Goal: Task Accomplishment & Management: Manage account settings

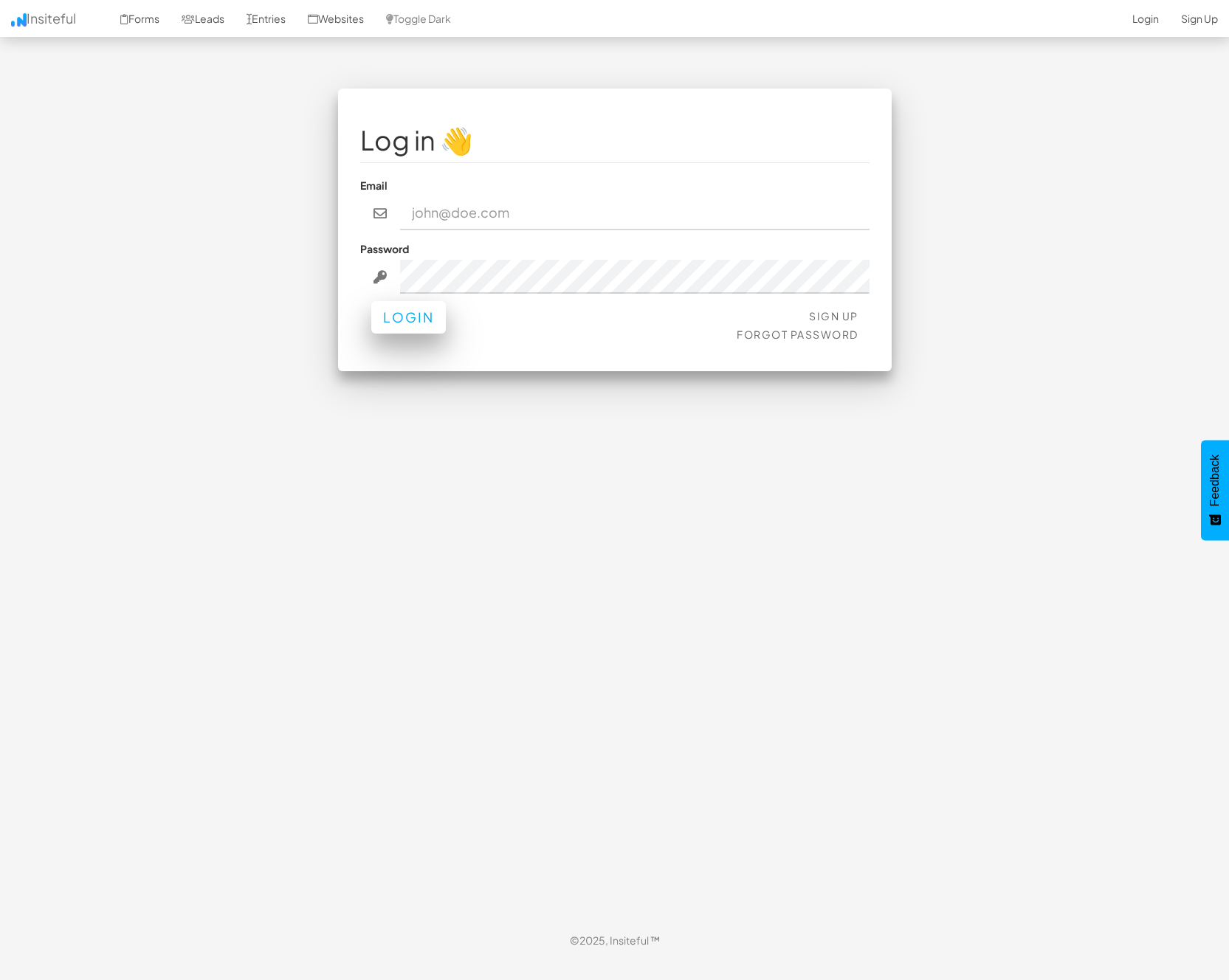
type input "nick@strikingalchemy.com"
click at [411, 324] on button "Login" at bounding box center [408, 317] width 74 height 33
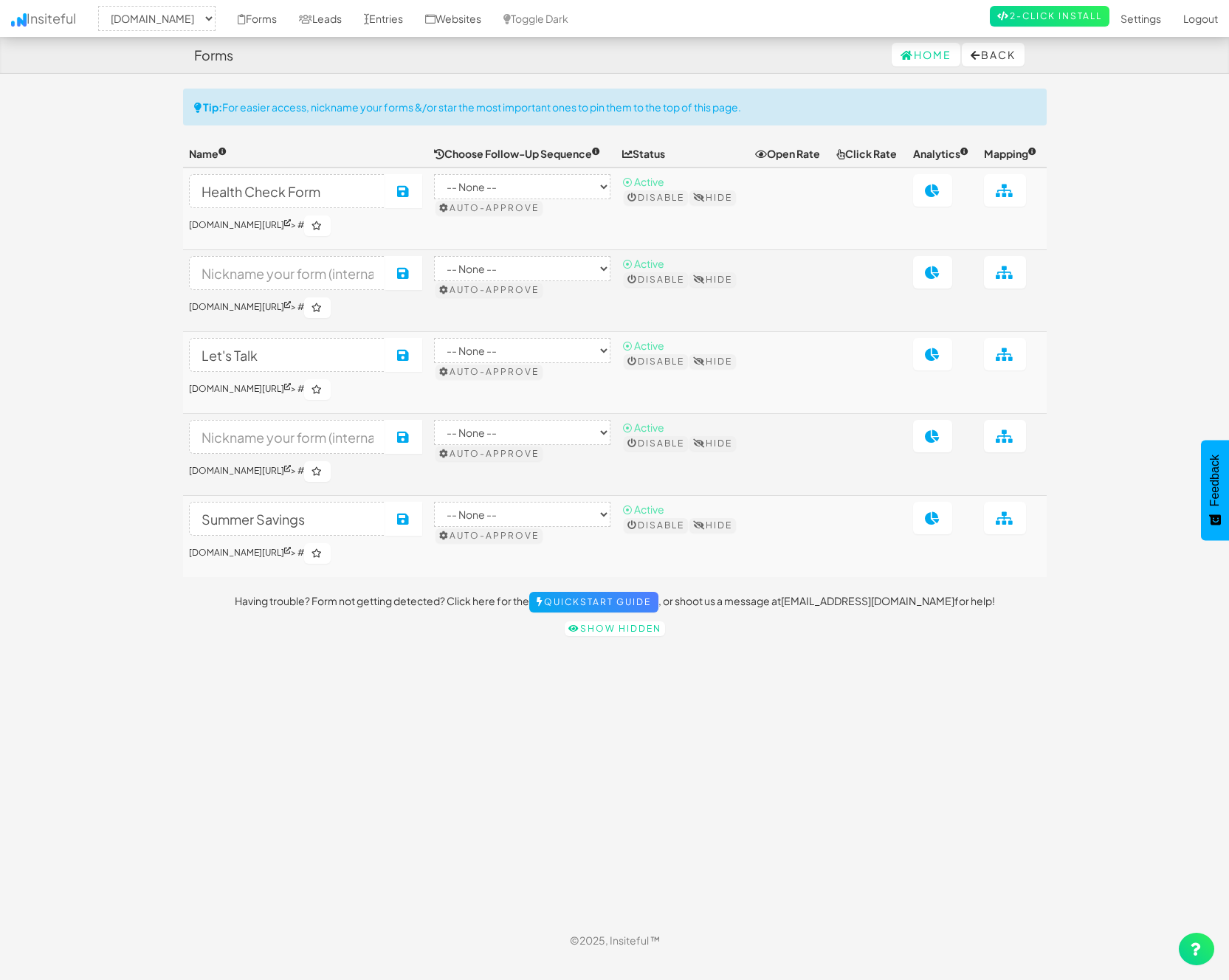
select select "2327"
click at [346, 16] on link "Leads" at bounding box center [320, 18] width 65 height 37
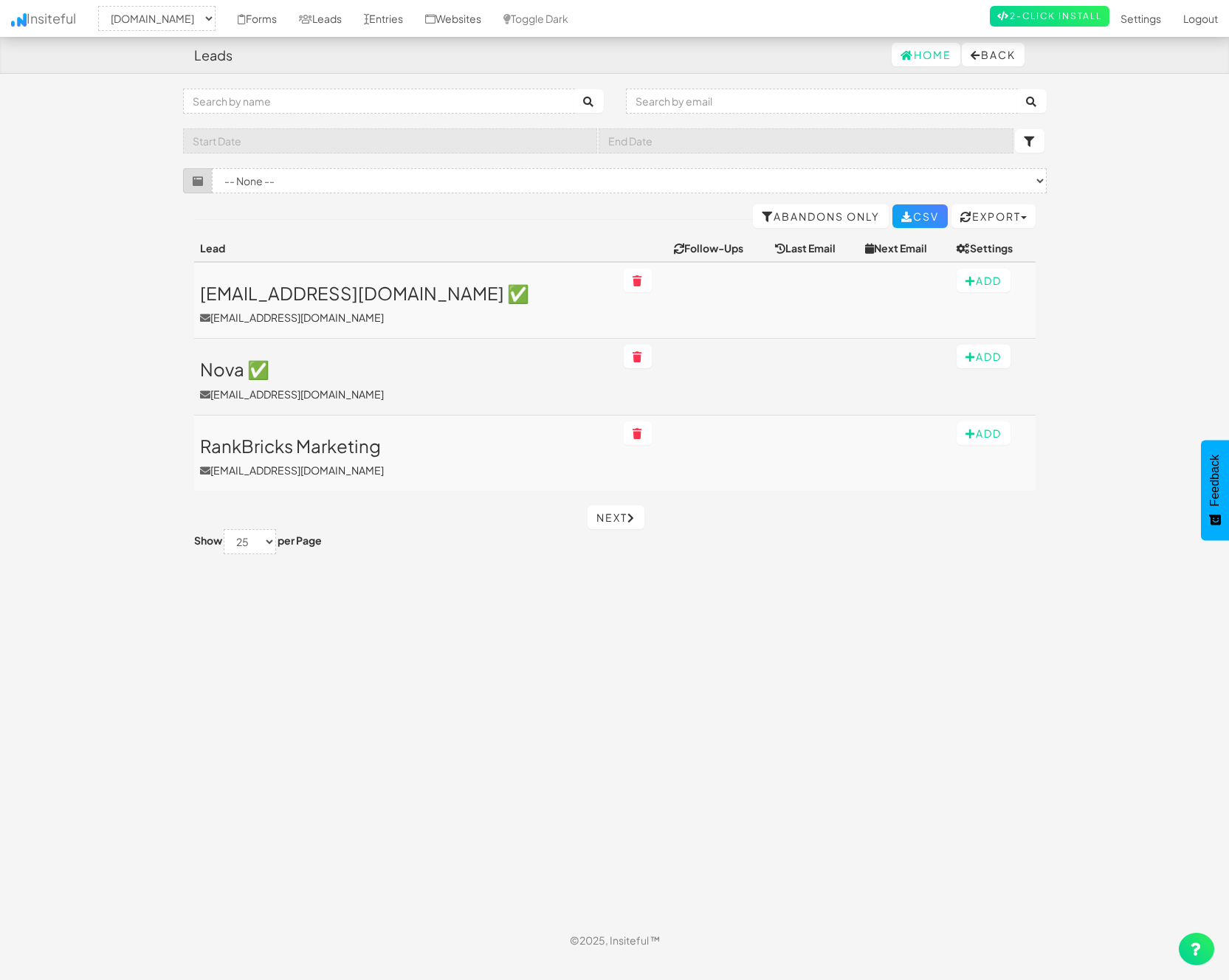
select select "2327"
click at [414, 18] on link "Entries" at bounding box center [383, 18] width 61 height 37
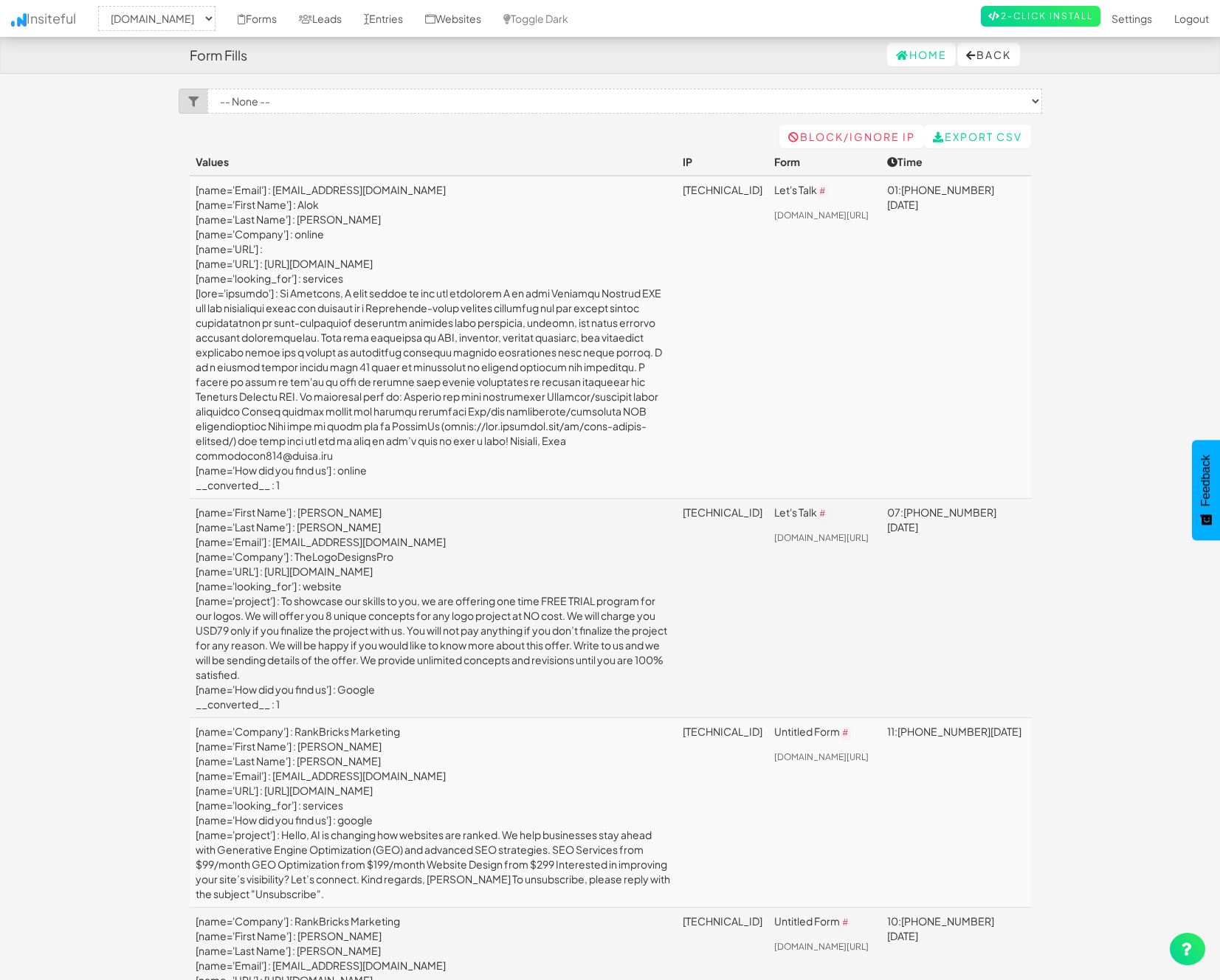
select select "2327"
click at [878, 133] on link "Block/Ignore IP" at bounding box center [851, 136] width 145 height 24
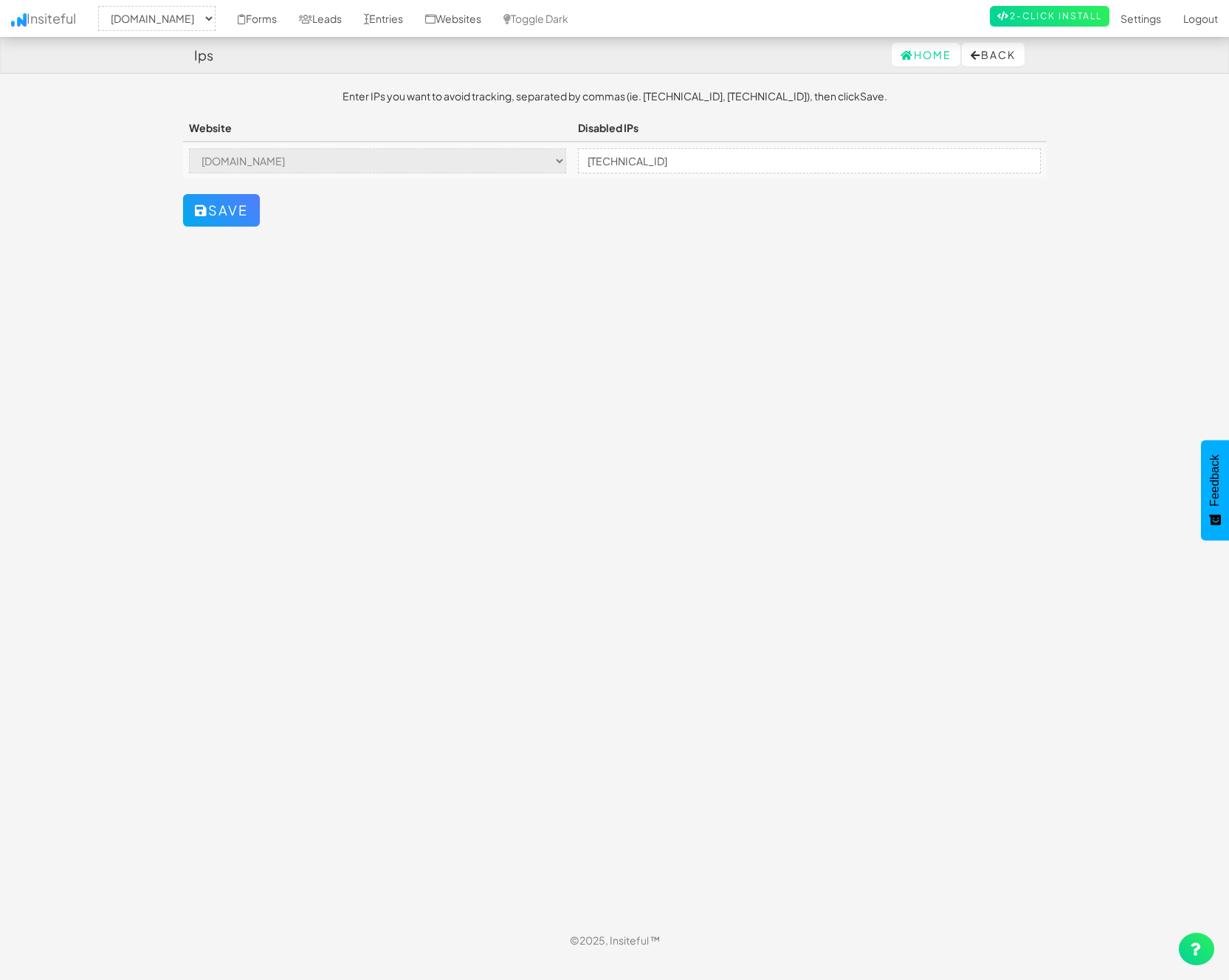
select select "2327"
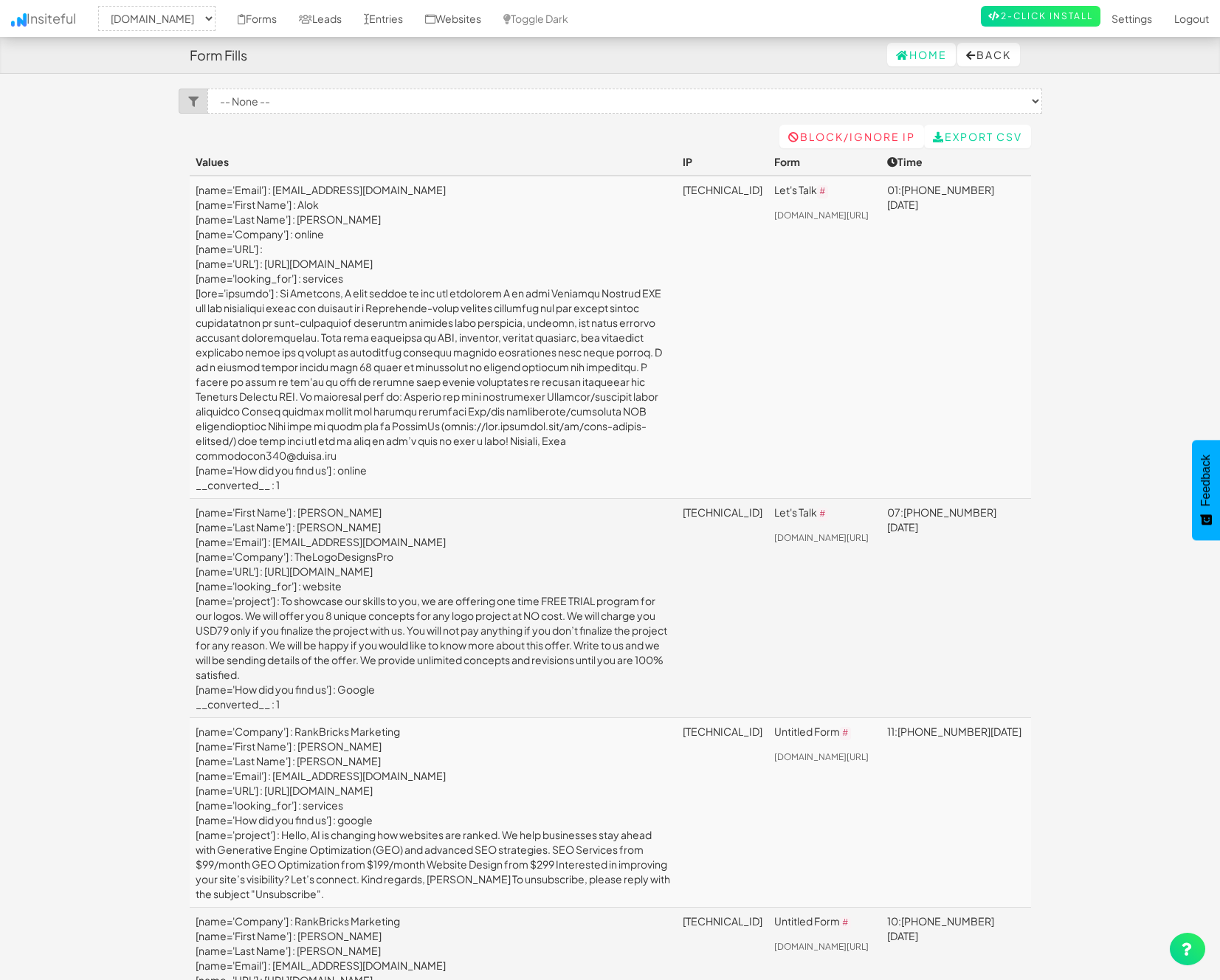
select select "2327"
click at [579, 10] on link "Toggle Dark" at bounding box center [535, 18] width 87 height 37
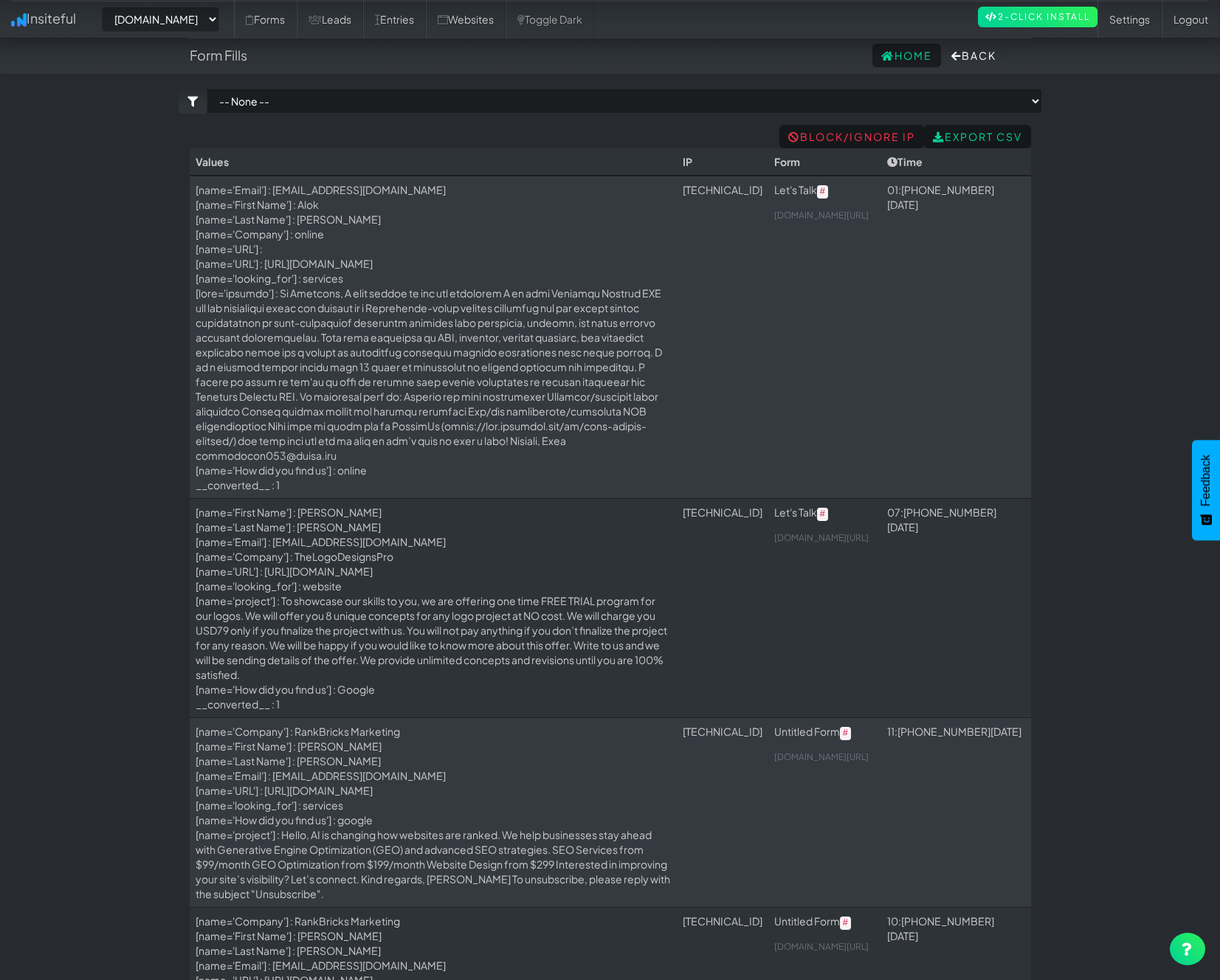
select select "2327"
